Goal: Information Seeking & Learning: Find specific fact

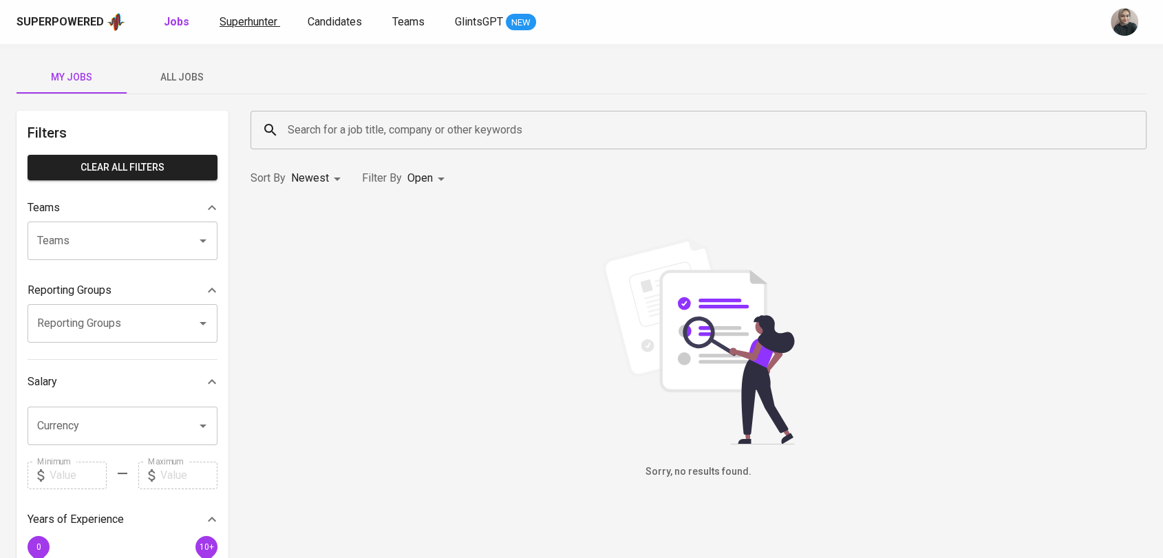
click at [250, 21] on span "Superhunter" at bounding box center [248, 21] width 58 height 13
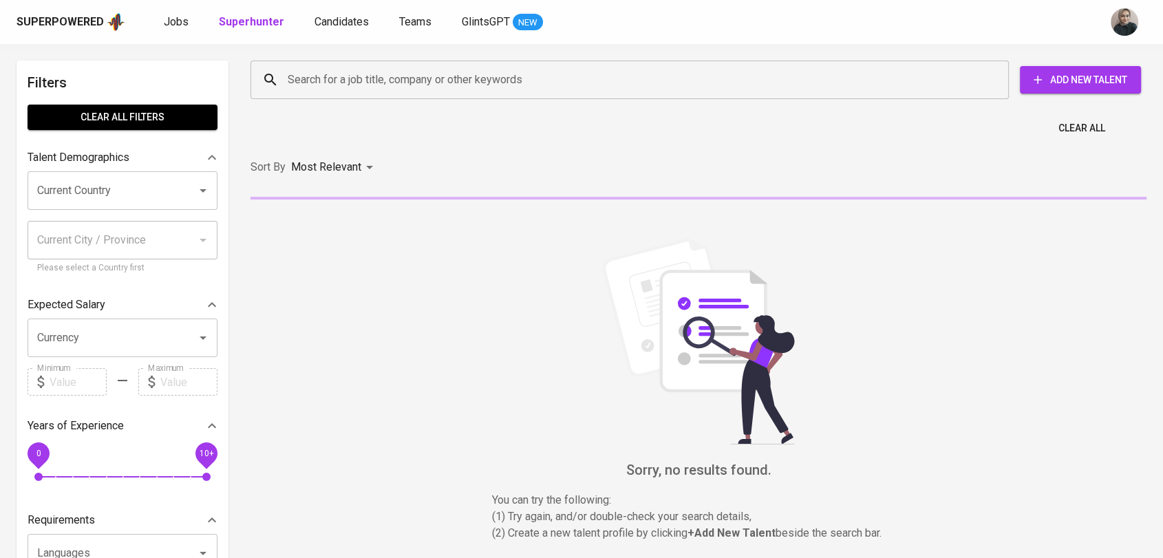
click at [374, 82] on input "Search for a job title, company or other keywords" at bounding box center [633, 80] width 698 height 26
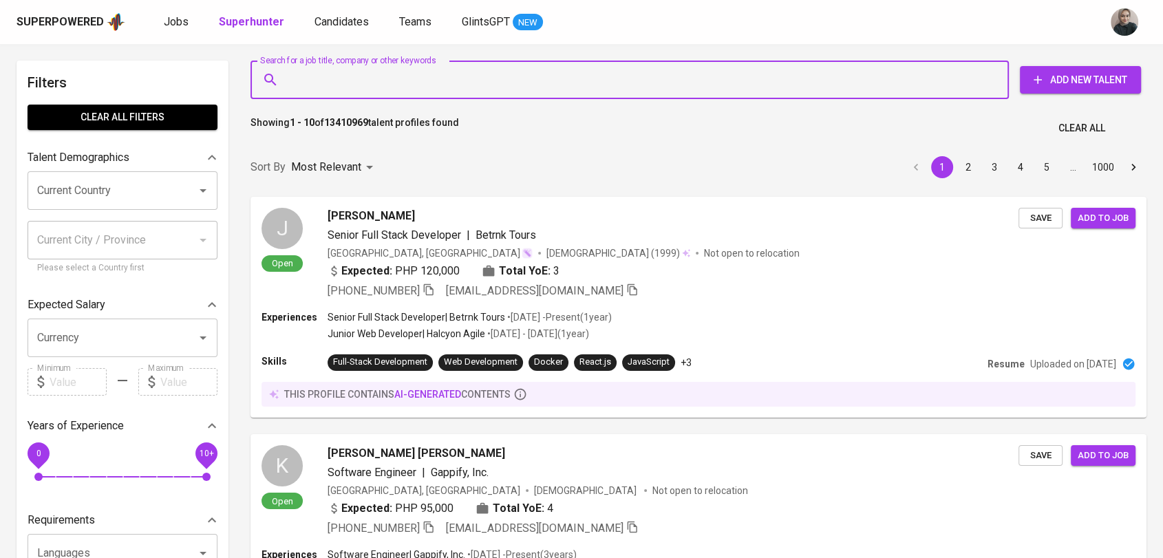
paste input "[PERSON_NAME]"
type input "[PERSON_NAME]"
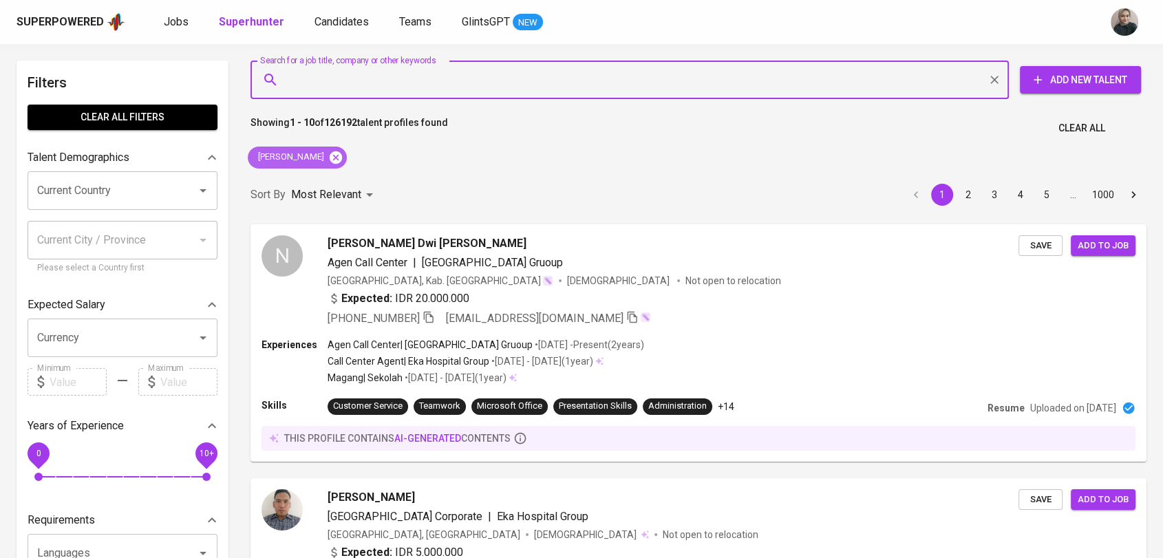
click at [343, 158] on icon at bounding box center [335, 157] width 15 height 15
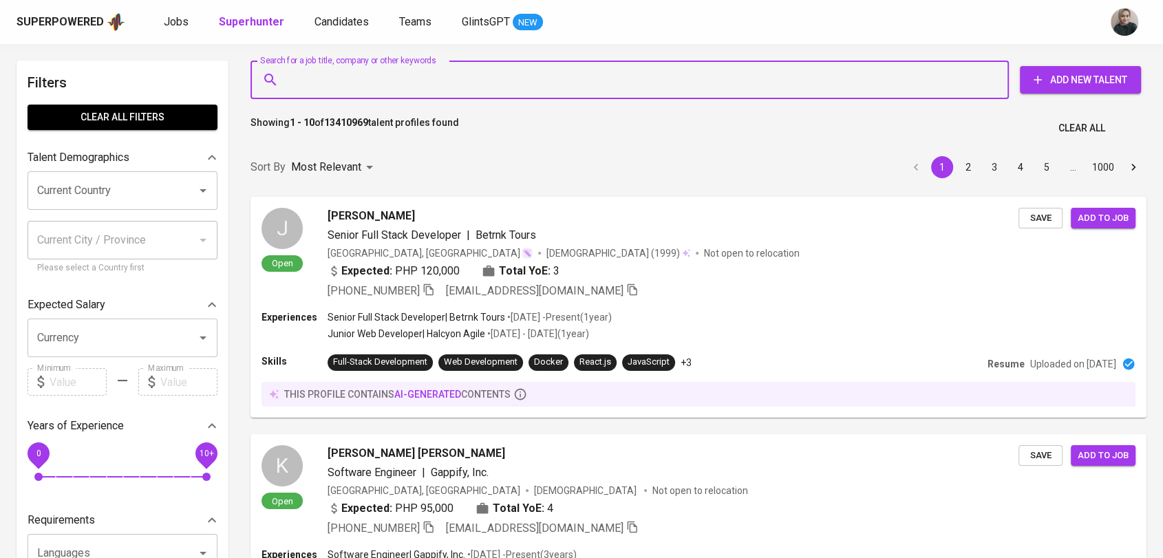
click at [423, 80] on input "Search for a job title, company or other keywords" at bounding box center [633, 80] width 698 height 26
paste input "[EMAIL_ADDRESS][DOMAIN_NAME]"
type input "[EMAIL_ADDRESS][DOMAIN_NAME]"
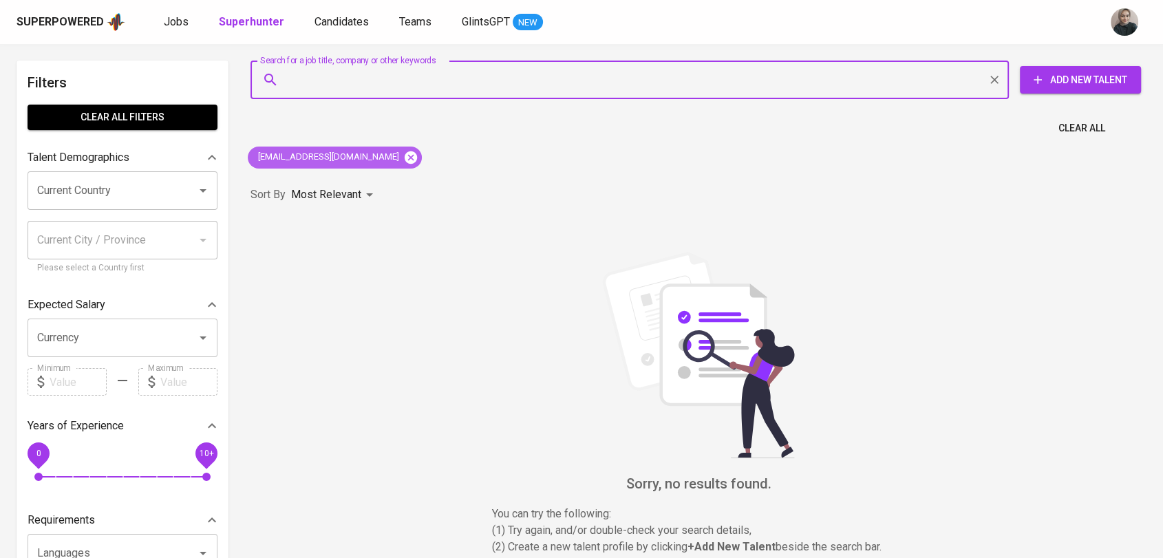
click at [405, 155] on icon at bounding box center [411, 157] width 12 height 12
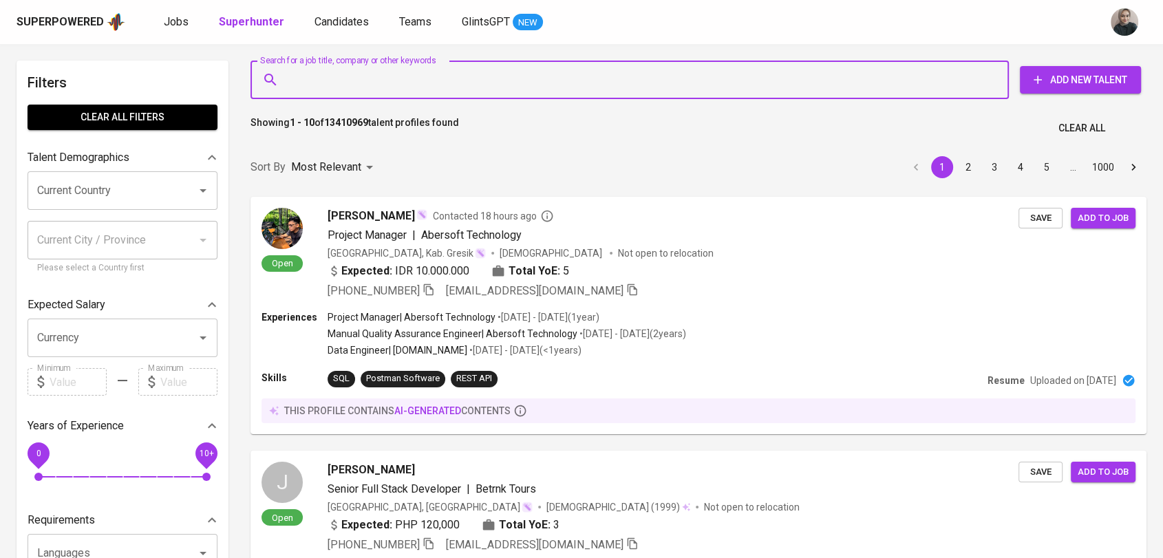
click at [358, 92] on input "Search for a job title, company or other keywords" at bounding box center [633, 80] width 698 height 26
paste input "Anggita [PERSON_NAME]"
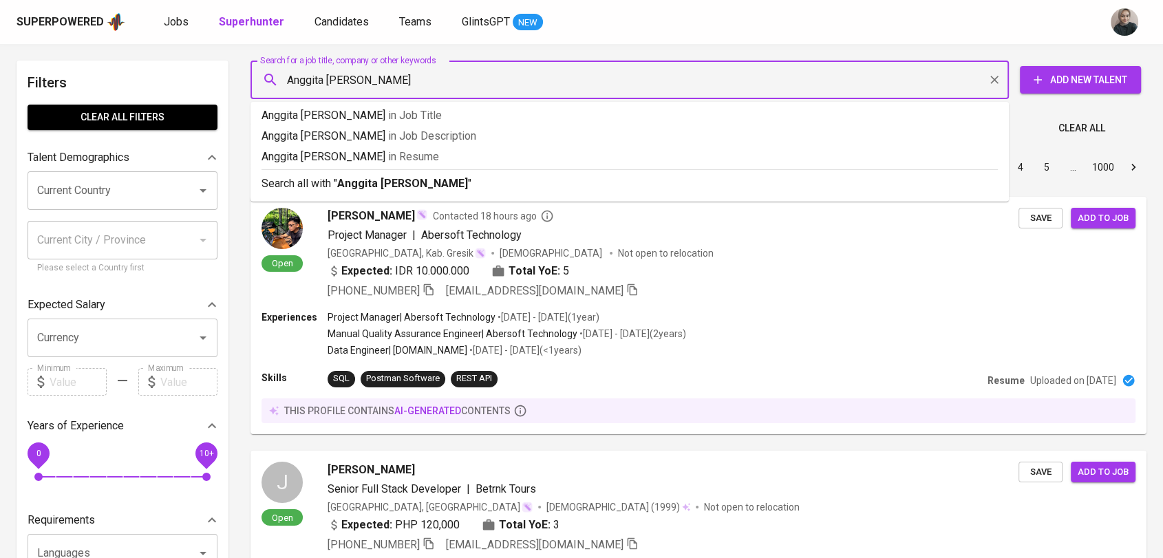
type input "Anggita [PERSON_NAME]"
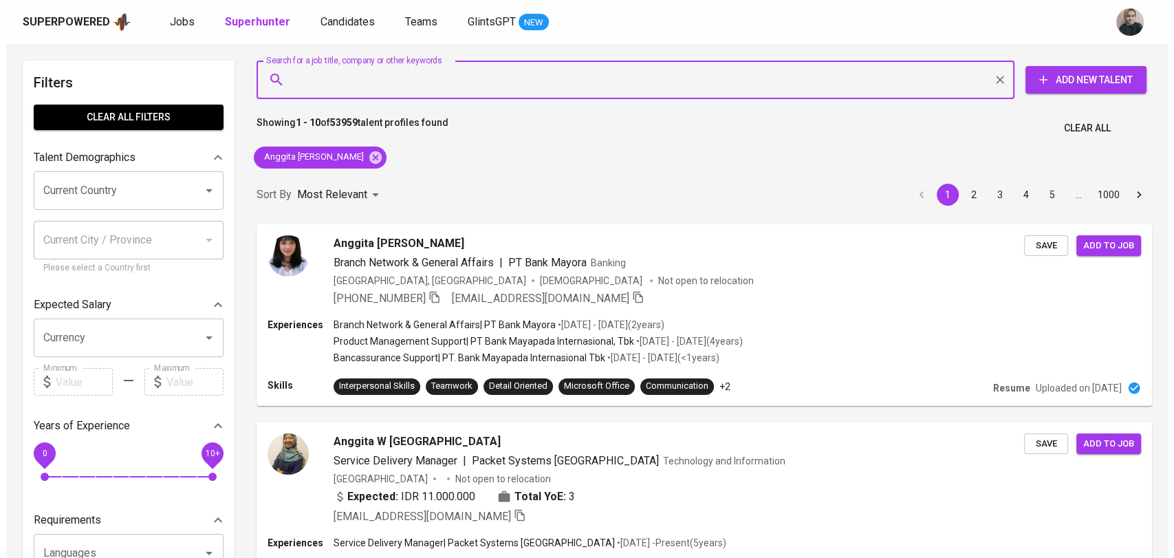
scroll to position [23, 0]
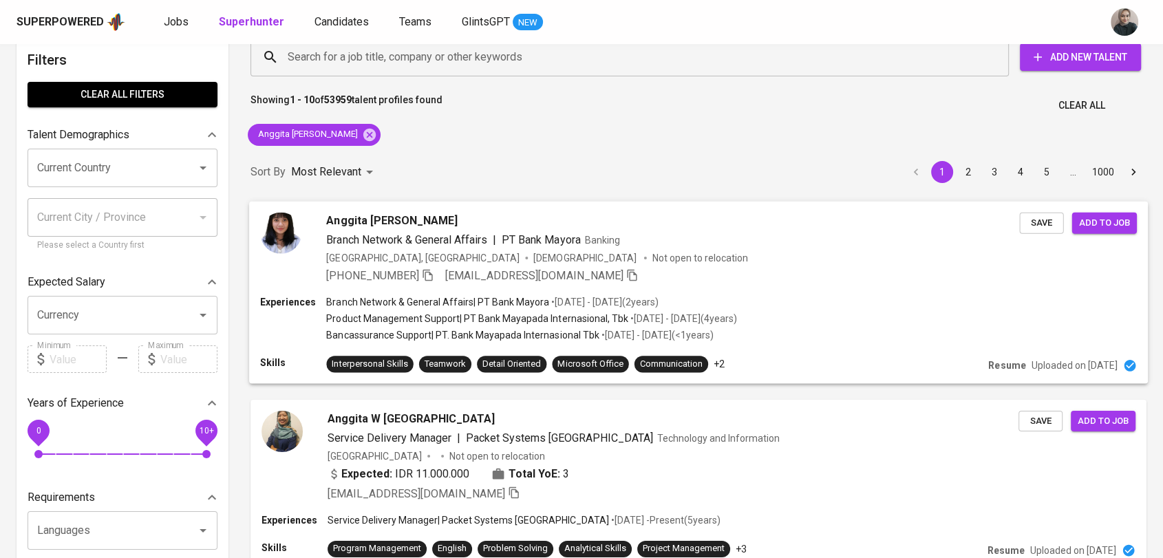
click at [435, 233] on span "Branch Network & General Affairs" at bounding box center [406, 239] width 161 height 13
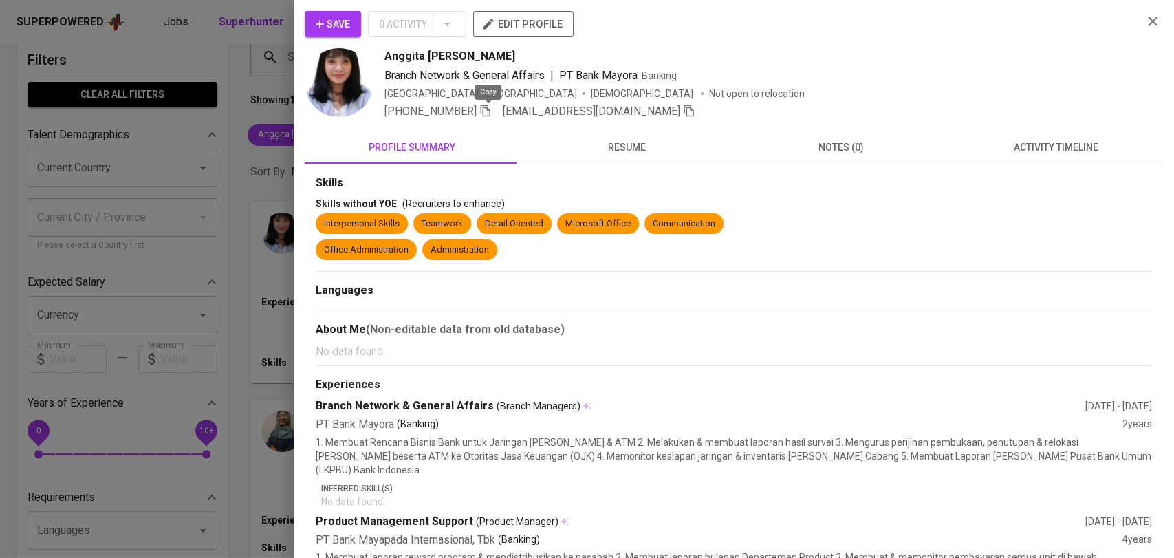
click at [490, 112] on icon "button" at bounding box center [486, 111] width 12 height 12
